Goal: Transaction & Acquisition: Purchase product/service

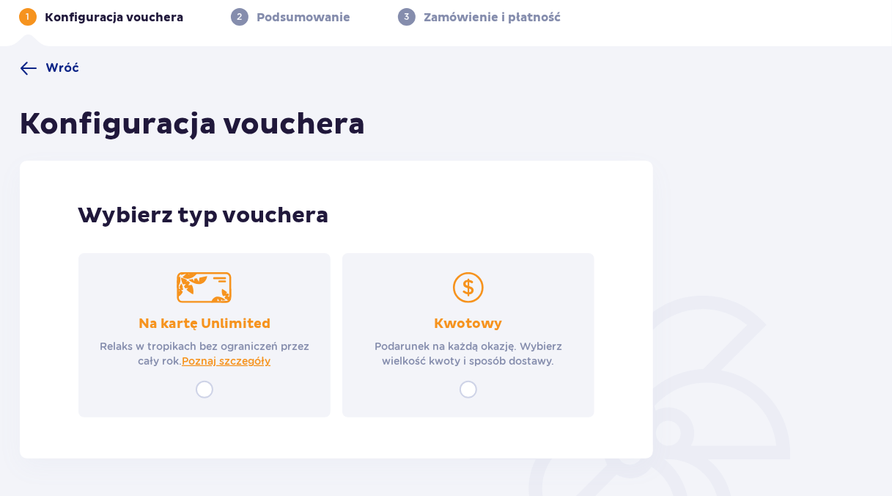
scroll to position [119, 0]
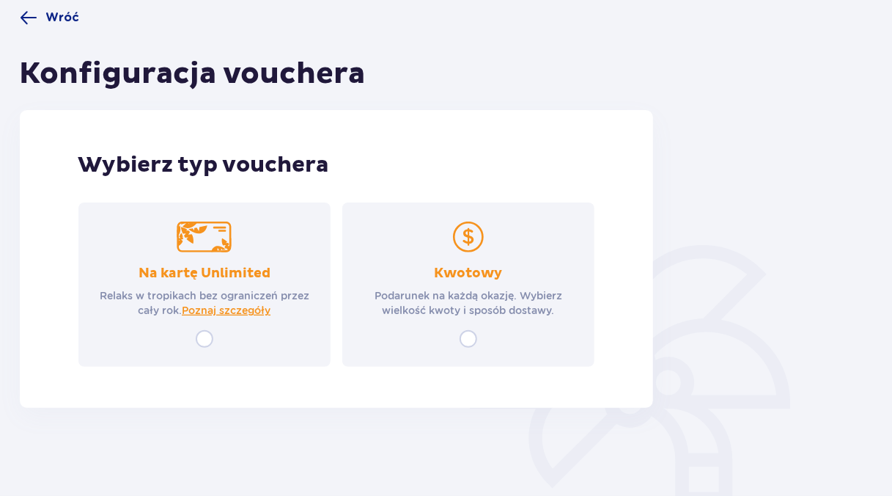
click at [466, 337] on input "radio" at bounding box center [469, 339] width 18 height 18
radio input "true"
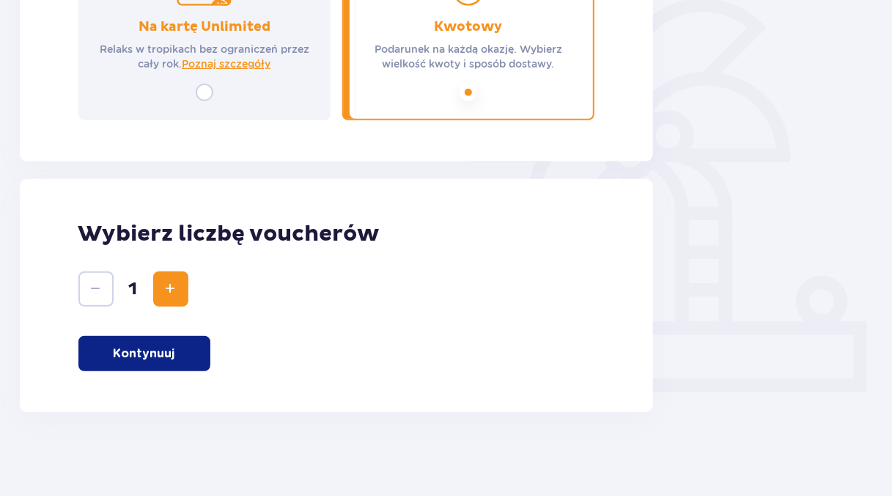
scroll to position [370, 0]
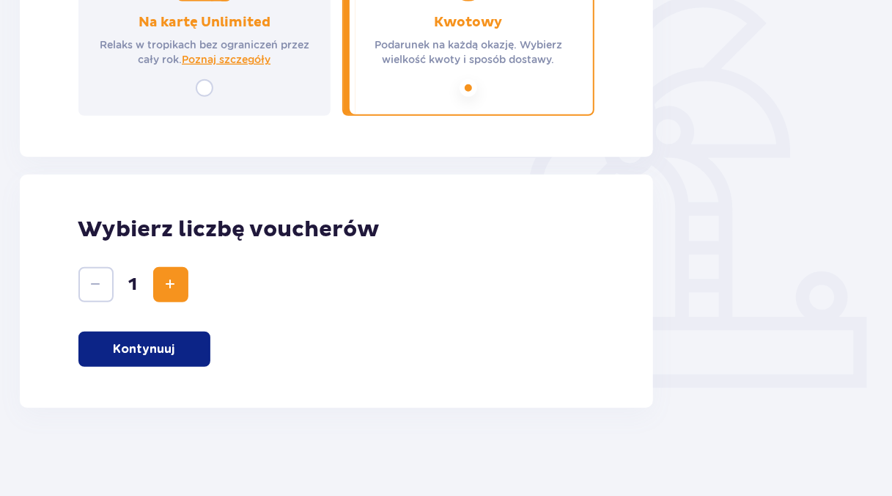
click at [150, 345] on p "Kontynuuj" at bounding box center [145, 349] width 62 height 16
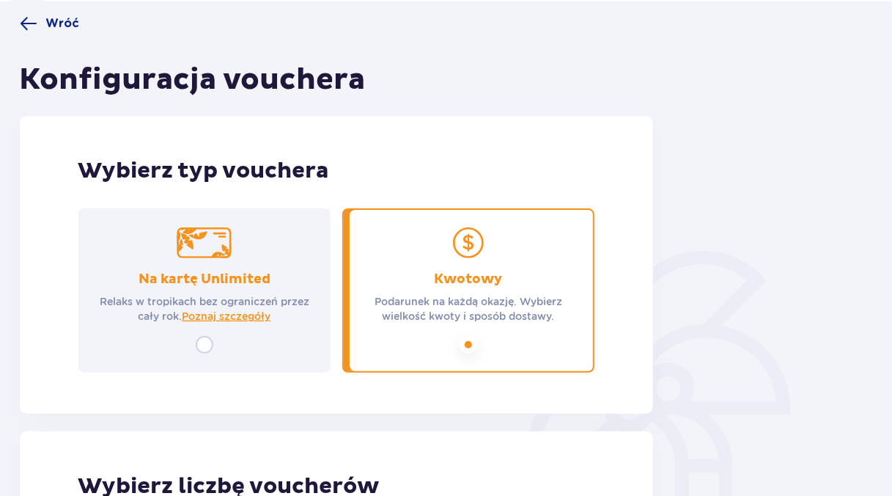
scroll to position [0, 0]
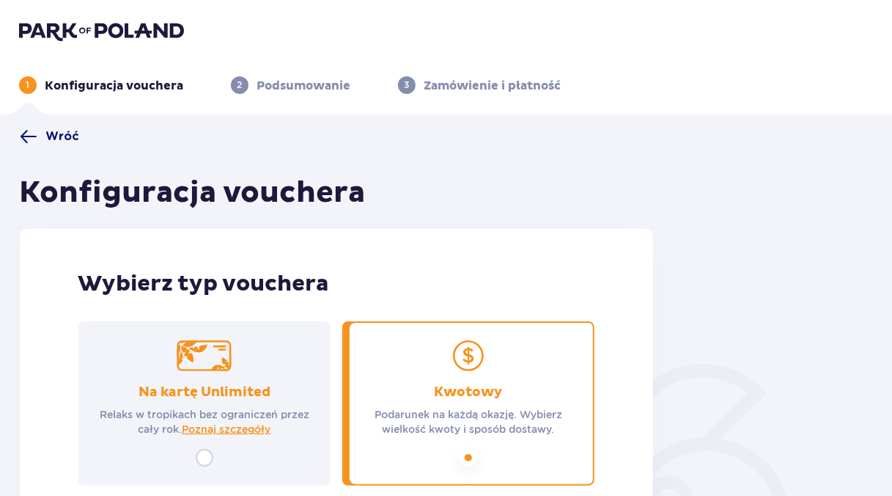
click at [27, 136] on span at bounding box center [29, 137] width 18 height 18
